Goal: Task Accomplishment & Management: Manage account settings

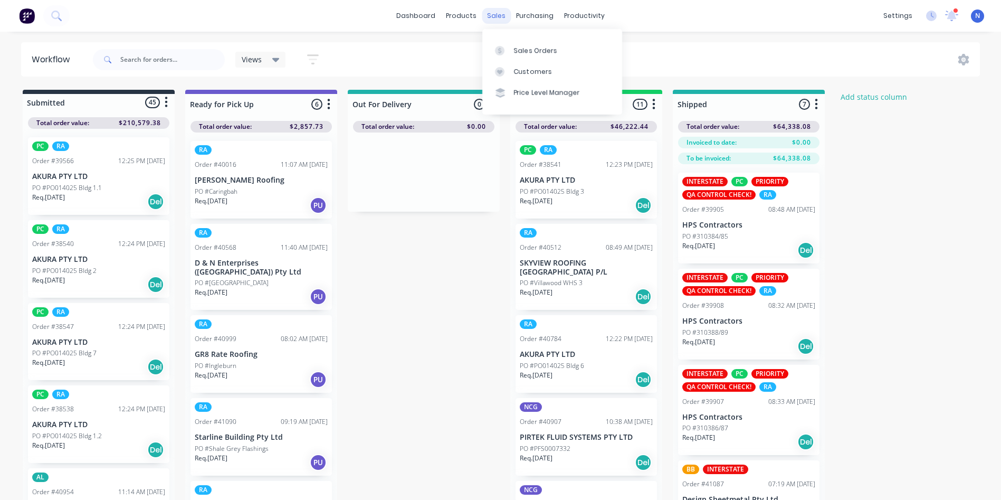
click at [489, 18] on div "sales" at bounding box center [496, 16] width 29 height 16
click at [521, 51] on div "Sales Orders" at bounding box center [535, 50] width 43 height 9
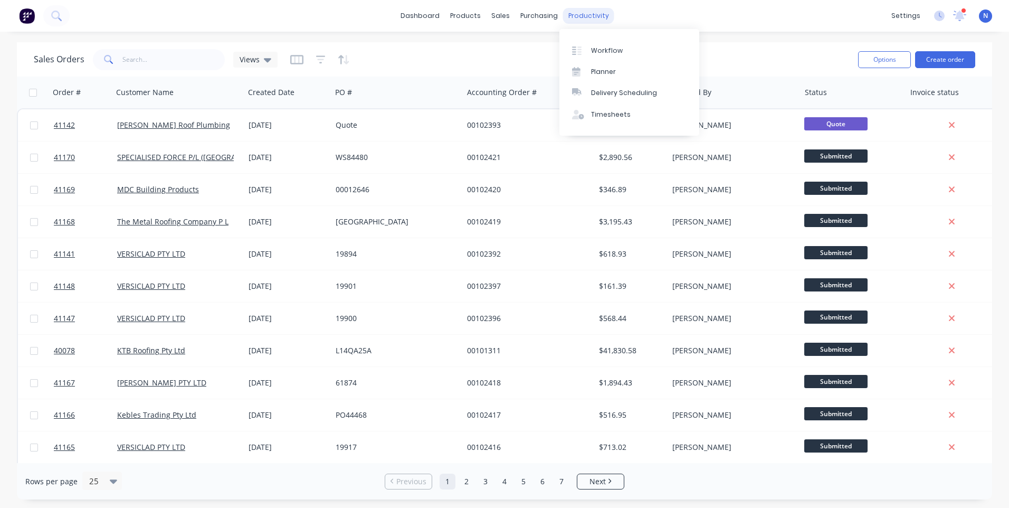
click at [587, 15] on div "productivity" at bounding box center [588, 16] width 51 height 16
click at [602, 51] on div "Workflow" at bounding box center [607, 50] width 32 height 9
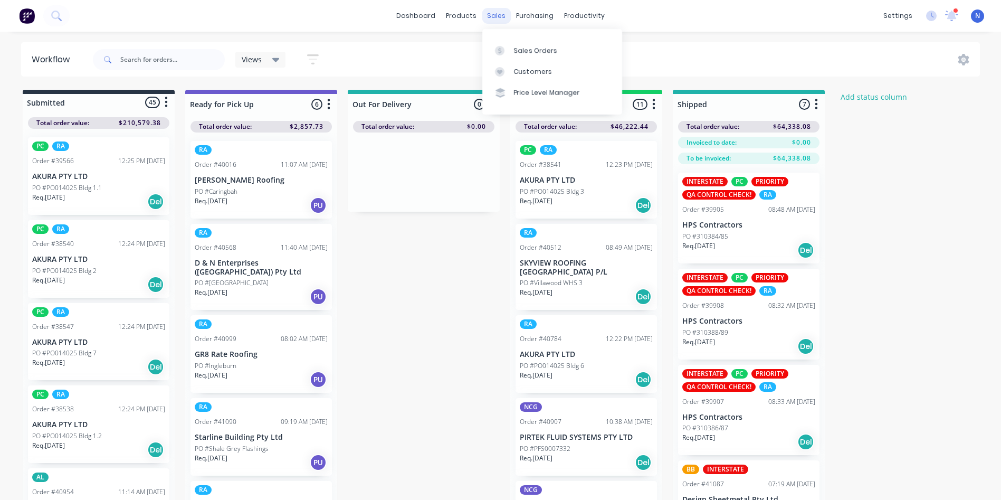
click at [498, 20] on div "sales" at bounding box center [496, 16] width 29 height 16
click at [559, 51] on link "Sales Orders" at bounding box center [552, 50] width 140 height 21
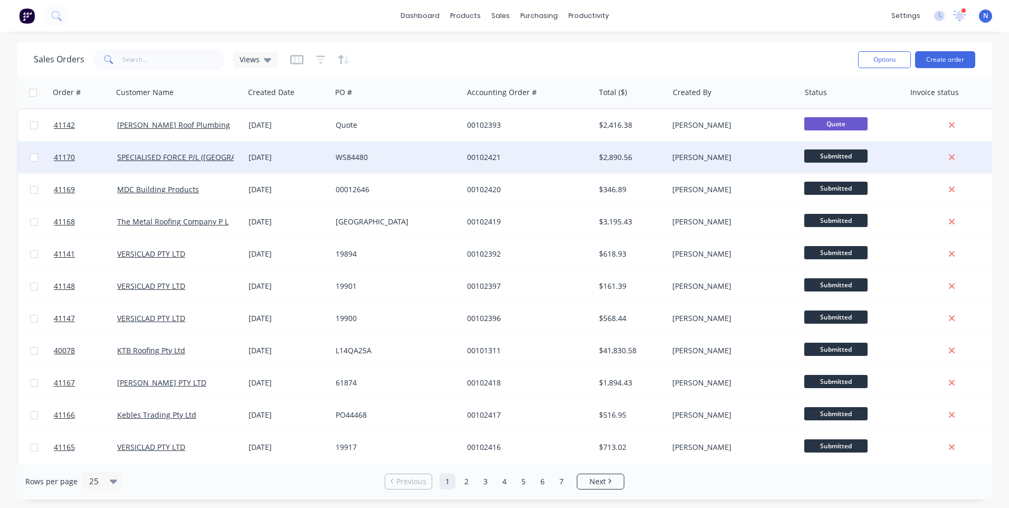
click at [290, 162] on div "[DATE]" at bounding box center [288, 157] width 79 height 11
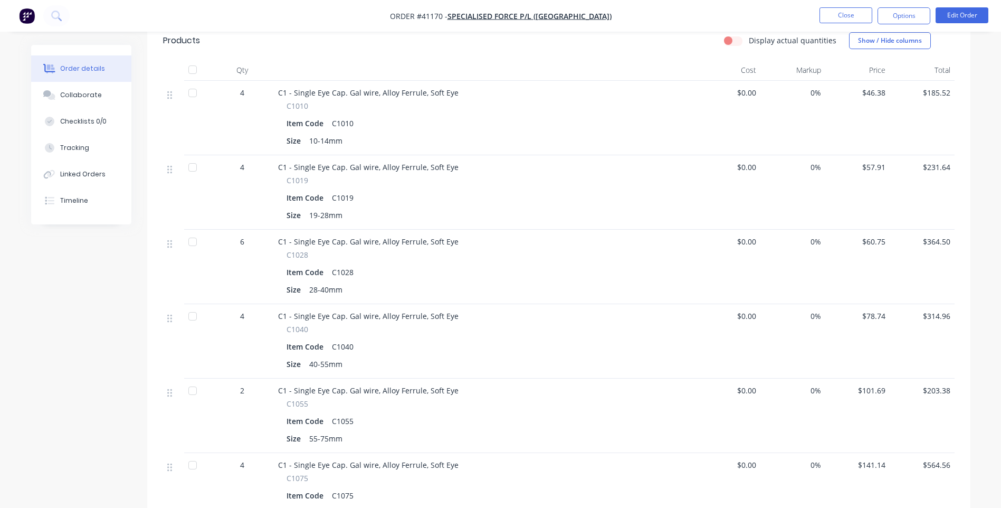
scroll to position [153, 0]
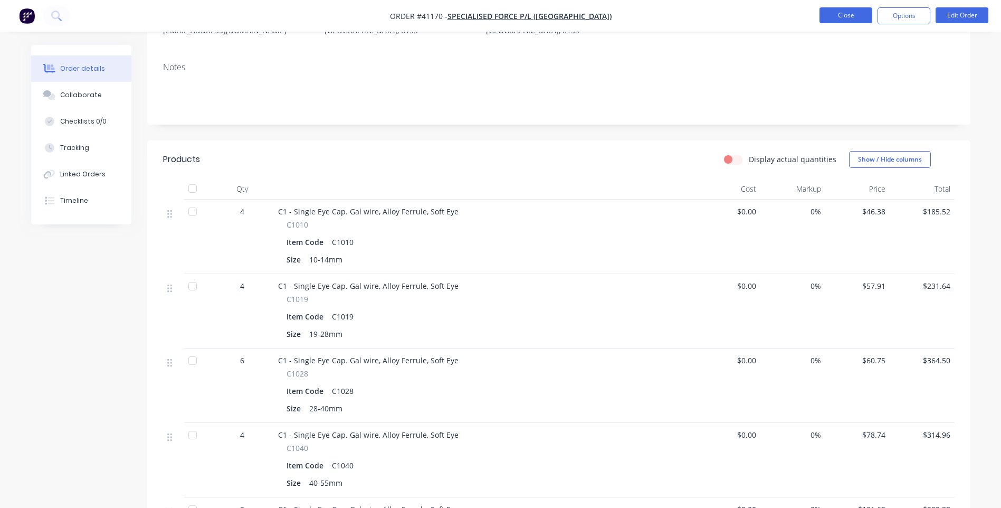
click at [833, 15] on button "Close" at bounding box center [845, 15] width 53 height 16
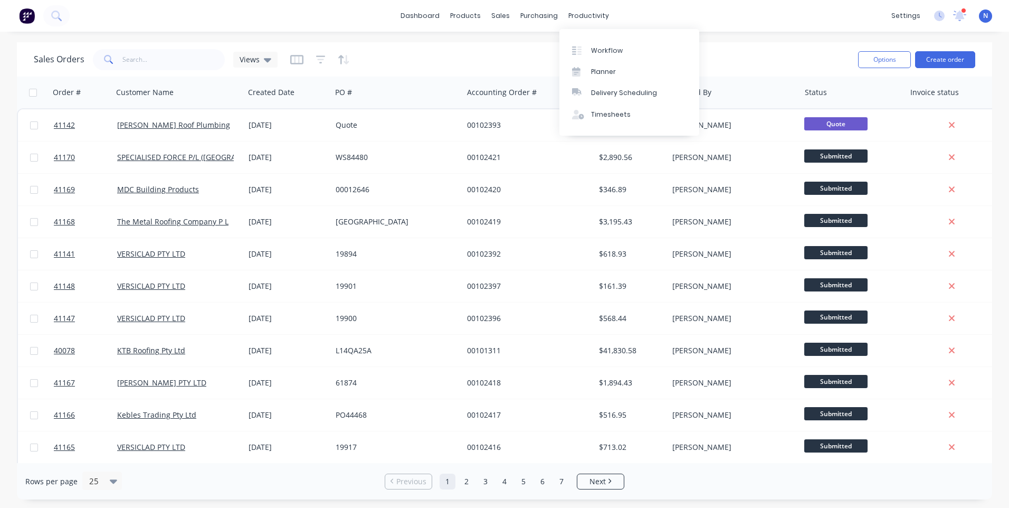
click at [578, 26] on div "Workflow Planner Delivery Scheduling Timesheets" at bounding box center [629, 82] width 140 height 113
click at [617, 53] on div "Workflow" at bounding box center [607, 50] width 32 height 9
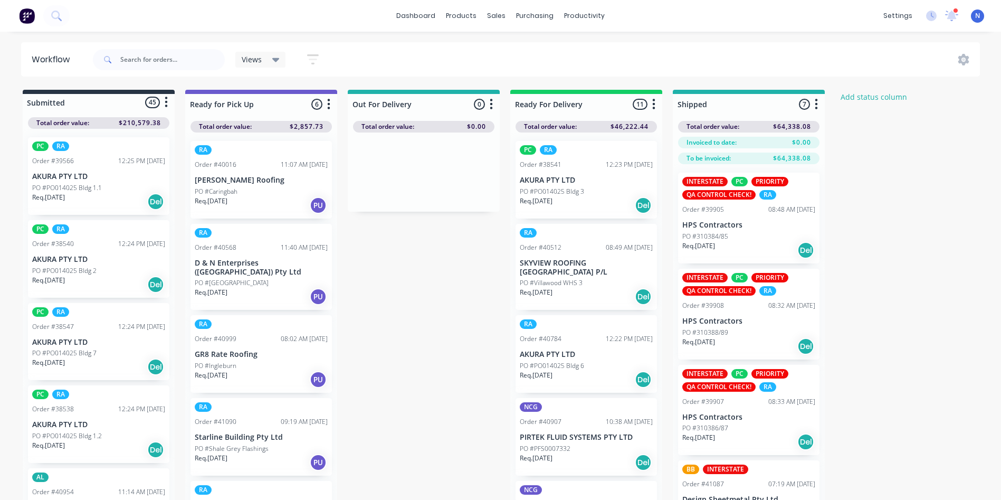
scroll to position [2737, 0]
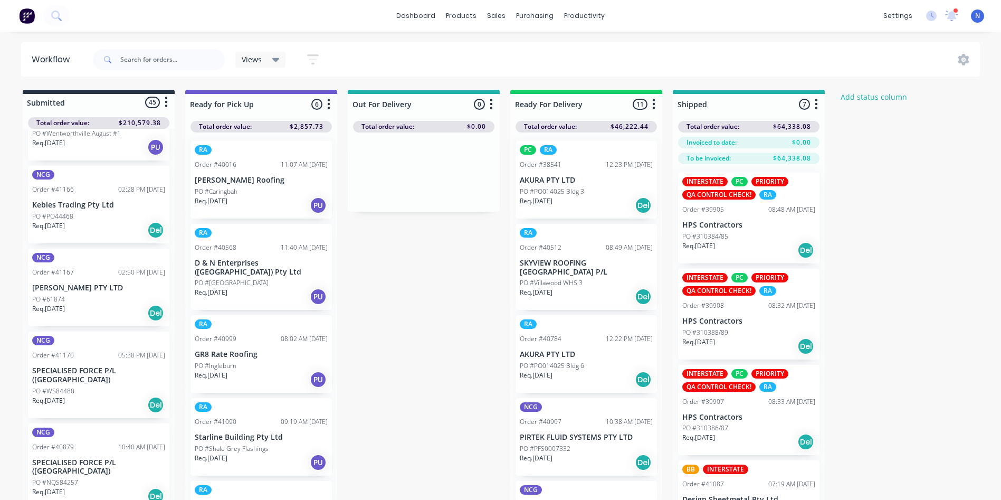
click at [61, 396] on p "Req. [DATE]" at bounding box center [48, 400] width 33 height 9
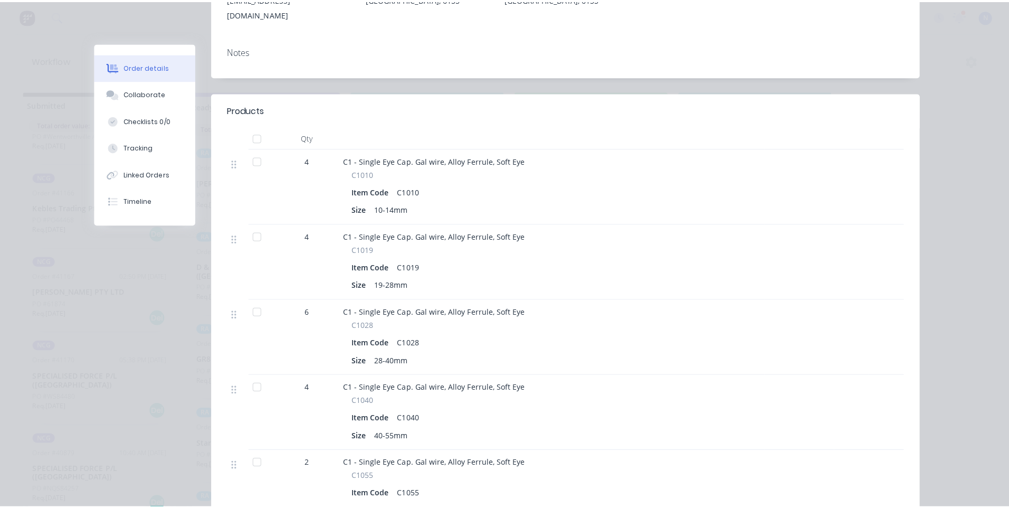
scroll to position [0, 0]
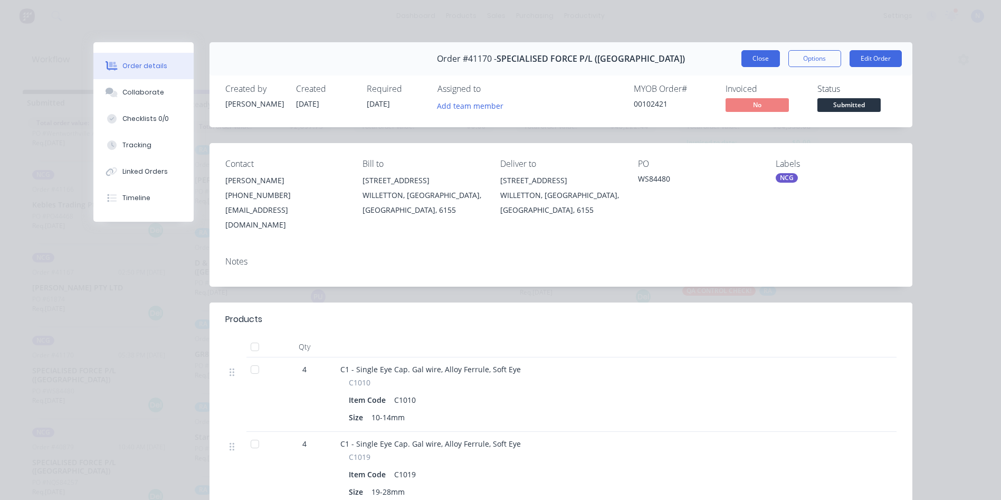
click at [749, 58] on button "Close" at bounding box center [760, 58] width 39 height 17
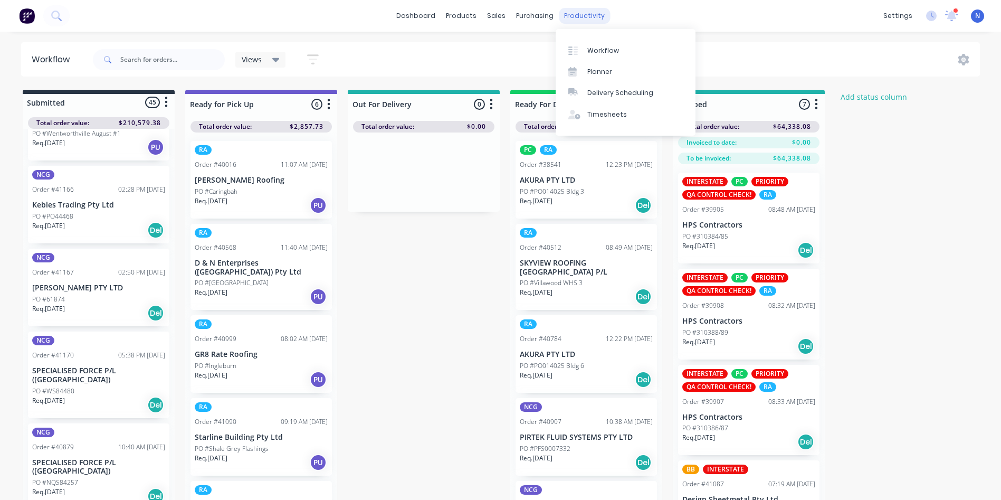
click at [574, 10] on div "productivity" at bounding box center [584, 16] width 51 height 16
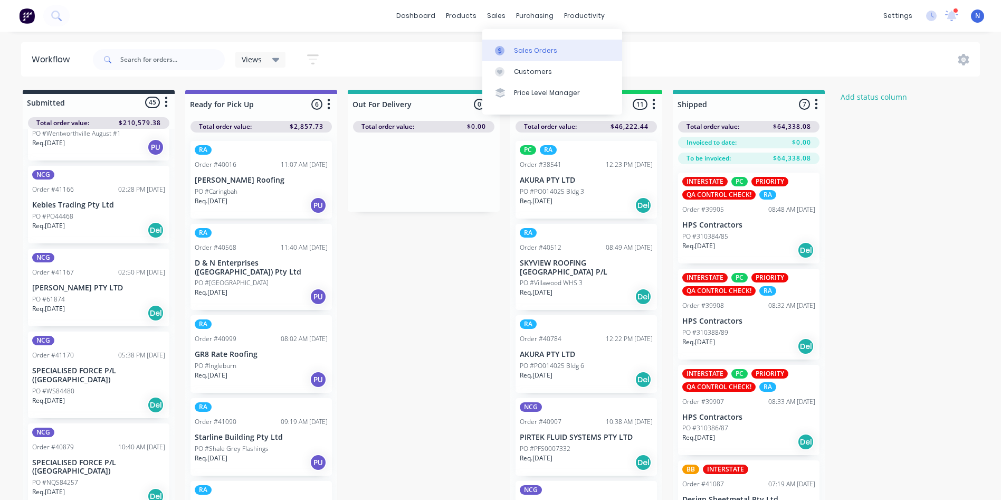
click at [535, 47] on div "Sales Orders" at bounding box center [535, 50] width 43 height 9
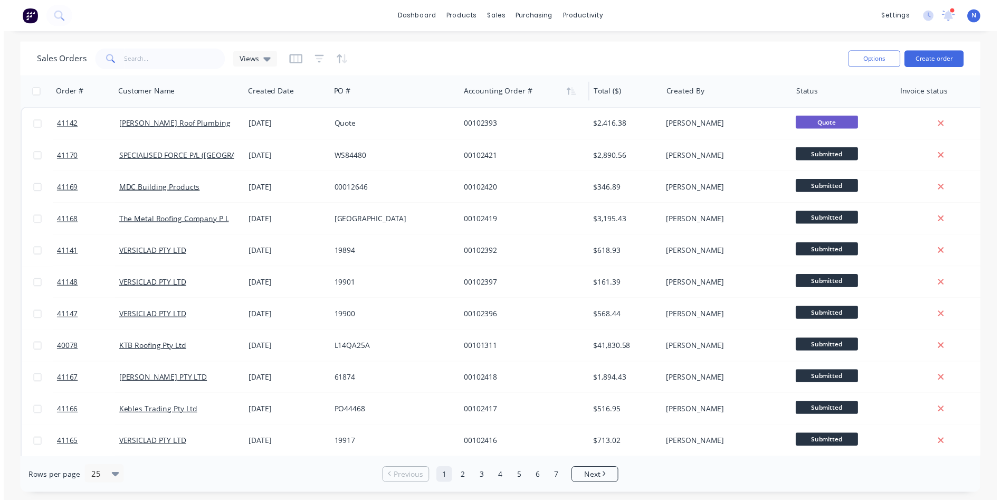
scroll to position [106, 0]
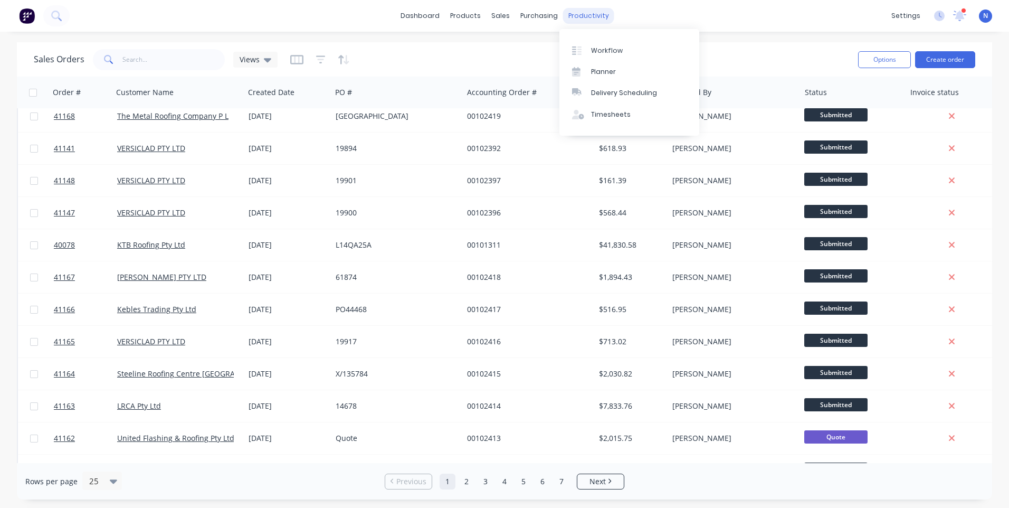
click at [585, 18] on div "productivity" at bounding box center [588, 16] width 51 height 16
click at [594, 48] on div "Workflow" at bounding box center [607, 50] width 32 height 9
